Goal: Transaction & Acquisition: Purchase product/service

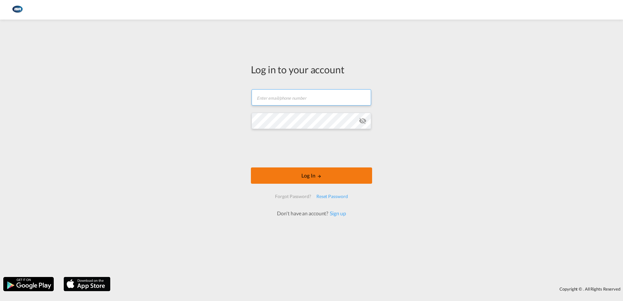
type input "[EMAIL_ADDRESS][DOMAIN_NAME]"
click at [319, 177] on md-icon "LOGIN" at bounding box center [319, 176] width 5 height 5
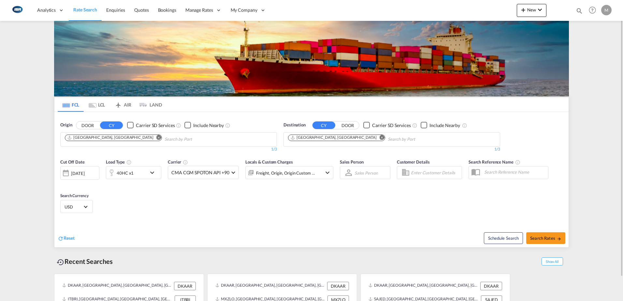
click at [98, 104] on md-tab-item "LCL" at bounding box center [97, 104] width 26 height 14
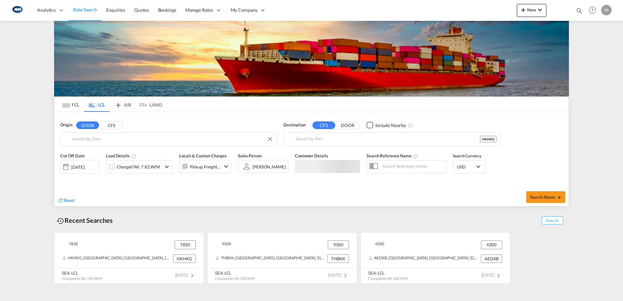
type input "DK-7830, [GEOGRAPHIC_DATA], [GEOGRAPHIC_DATA], [GEOGRAPHIC_DATA], [GEOGRAPHIC_D…"
type input "[GEOGRAPHIC_DATA], HKHKG"
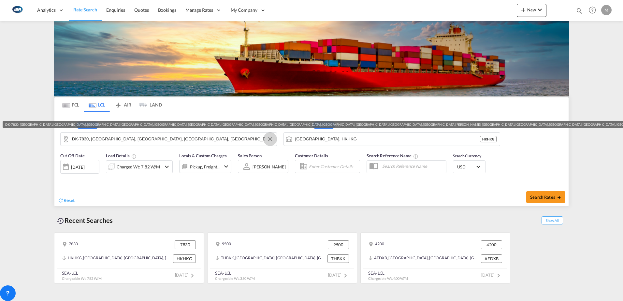
click at [269, 139] on button "Clear Input" at bounding box center [270, 139] width 10 height 10
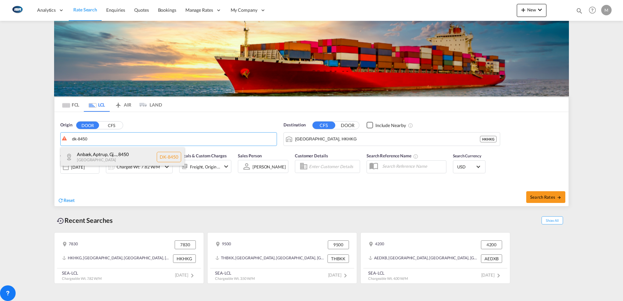
click at [115, 157] on div "Anbæk, Aptrup, Gj... , 8450 [GEOGRAPHIC_DATA] DK-8450" at bounding box center [123, 157] width 124 height 20
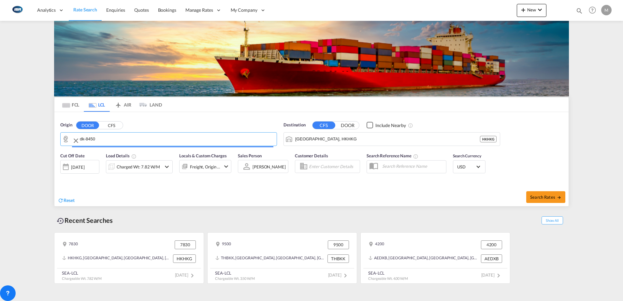
type input "DK-8450, Anbæk, [GEOGRAPHIC_DATA], [GEOGRAPHIC_DATA], [GEOGRAPHIC_DATA], [GEOGR…"
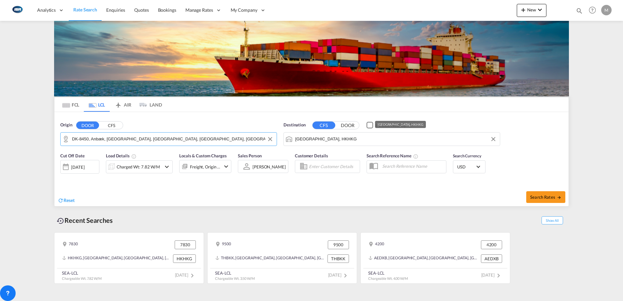
click at [377, 141] on input "[GEOGRAPHIC_DATA], HKHKG" at bounding box center [395, 139] width 201 height 10
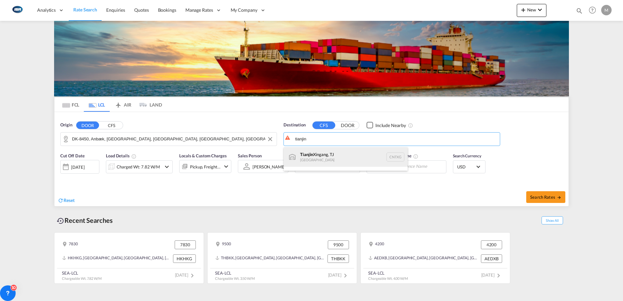
click at [322, 157] on div "Tianjin Xingang, TJ [GEOGRAPHIC_DATA] CNTXG" at bounding box center [346, 157] width 124 height 20
type input "Tianjin Xingang, TJ, CNTXG"
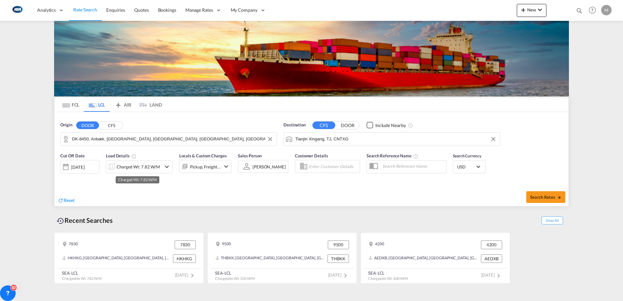
click at [136, 168] on div "Charged Wt: 7.82 W/M" at bounding box center [138, 166] width 43 height 9
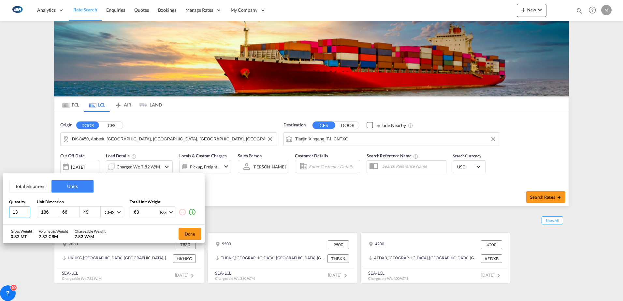
drag, startPoint x: 18, startPoint y: 213, endPoint x: -11, endPoint y: 213, distance: 29.3
click at [0, 213] on html "Analytics Reports Dashboard Rate Search Enquiries Quotes" at bounding box center [311, 150] width 623 height 301
type input "1"
type input "120"
type input "80"
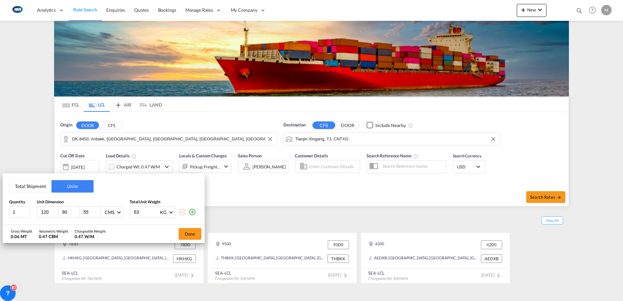
type input "55"
type input "117"
click at [188, 231] on button "Done" at bounding box center [190, 234] width 23 height 12
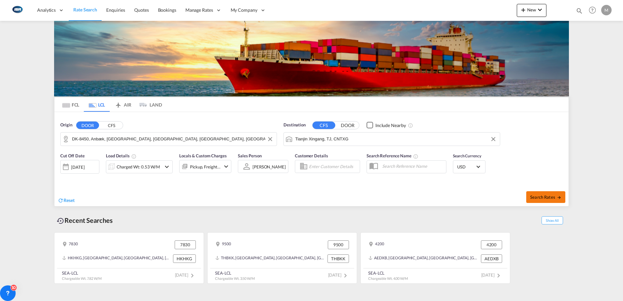
click at [553, 197] on span "Search Rates" at bounding box center [545, 197] width 31 height 5
type input "8450 to CNTXG / [DATE]"
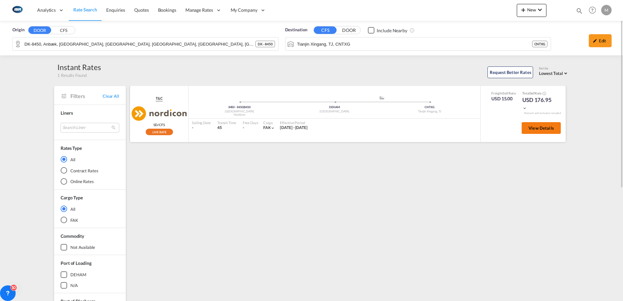
click at [537, 127] on span "View Details" at bounding box center [541, 127] width 25 height 5
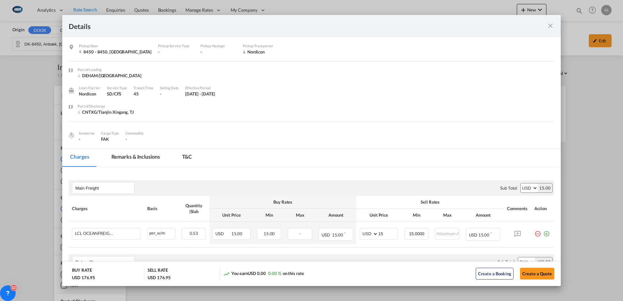
click at [605, 87] on div "Details Pickup Door 8450 - 8450, [GEOGRAPHIC_DATA] Pickup Service Type - Pickup…" at bounding box center [311, 150] width 623 height 301
click at [588, 97] on div "Details Pickup Door 8450 - 8450, [GEOGRAPHIC_DATA] Pickup Service Type - Pickup…" at bounding box center [311, 150] width 623 height 301
click at [550, 28] on md-icon "icon-close fg-AAA8AD m-0 cursor" at bounding box center [550, 26] width 8 height 8
